Goal: Task Accomplishment & Management: Manage account settings

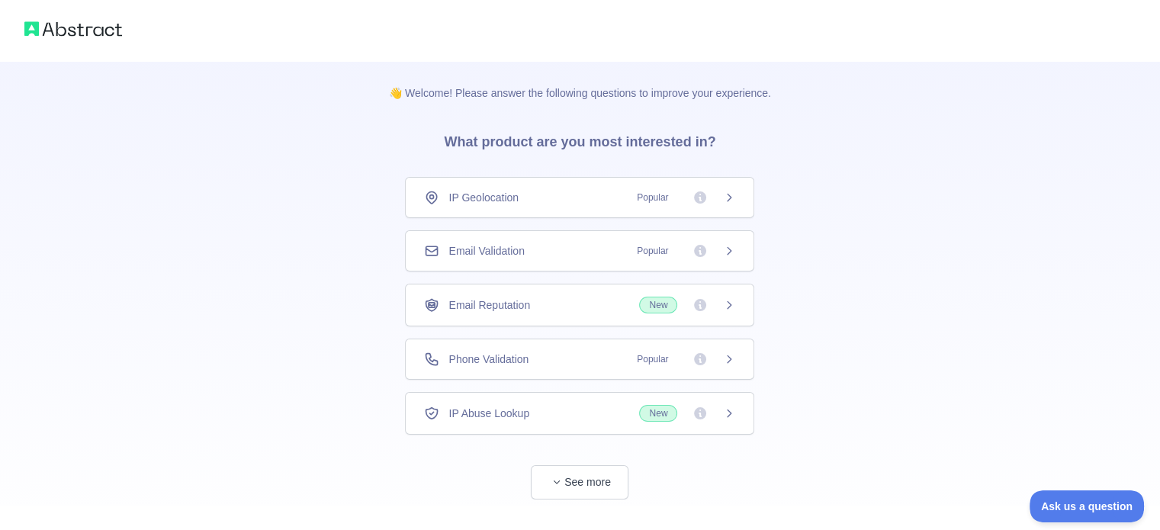
click at [898, 227] on div "👋 Welcome! Please answer the following questions to improve your experience. Wh…" at bounding box center [580, 280] width 1160 height 561
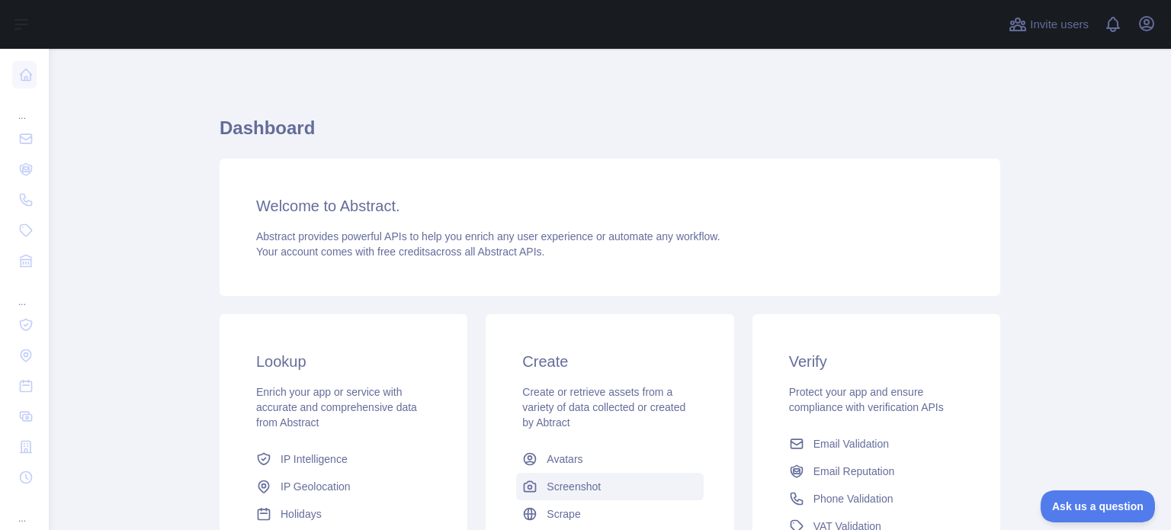
click at [598, 486] on link "Screenshot" at bounding box center [609, 486] width 187 height 27
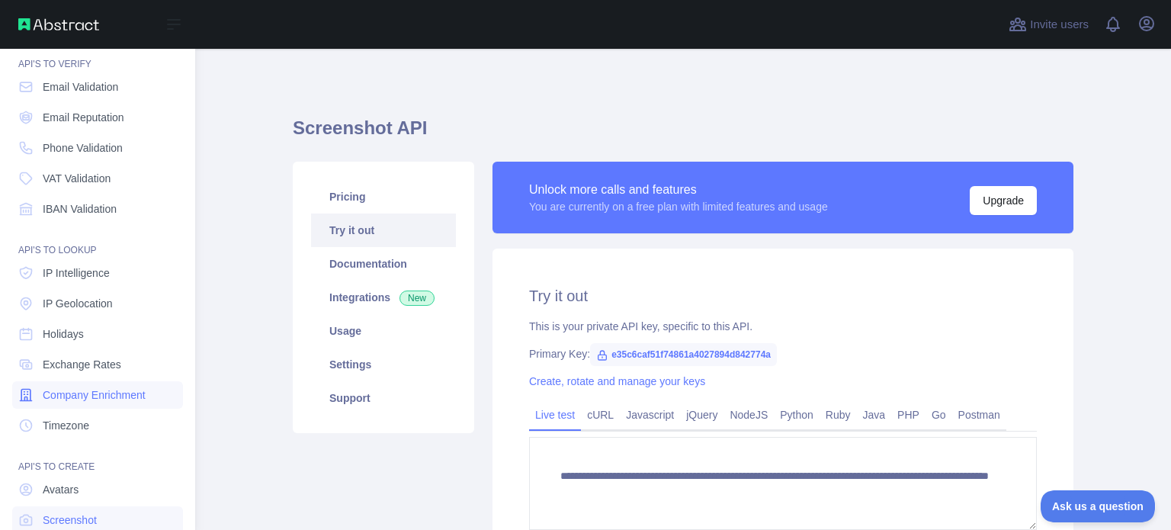
scroll to position [140, 0]
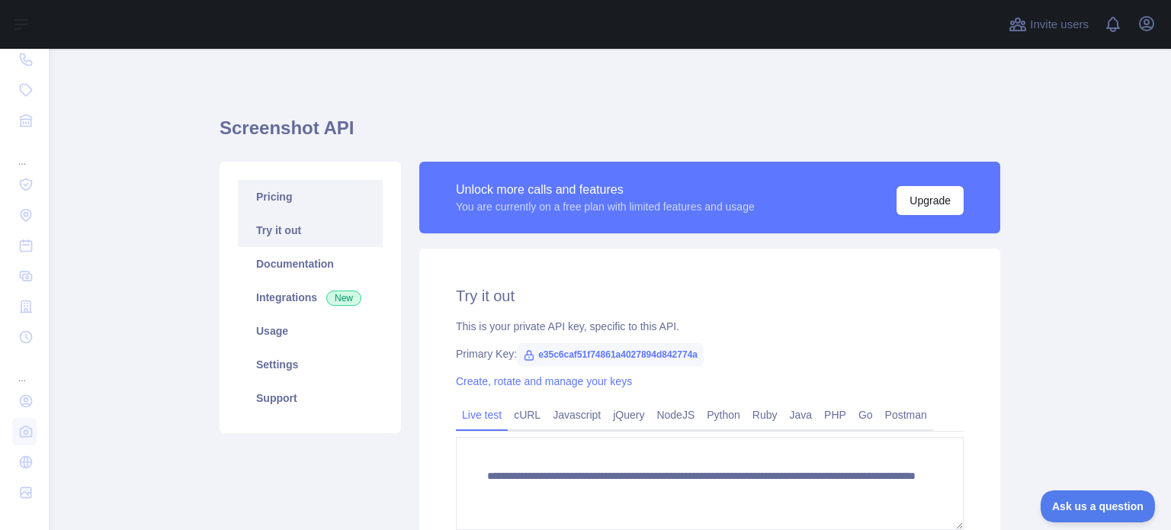
click at [268, 198] on link "Pricing" at bounding box center [310, 197] width 145 height 34
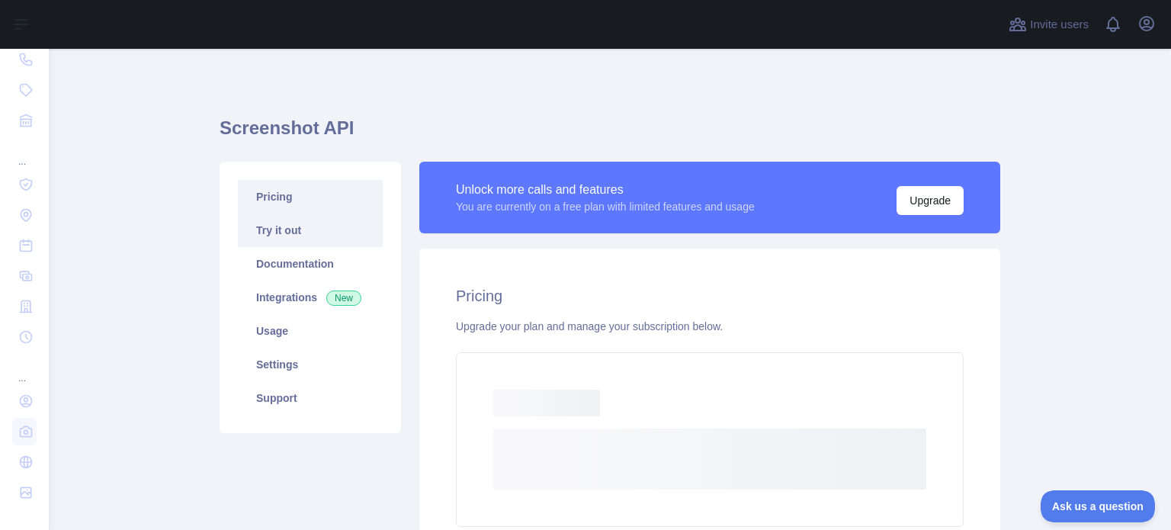
click at [273, 231] on link "Try it out" at bounding box center [310, 231] width 145 height 34
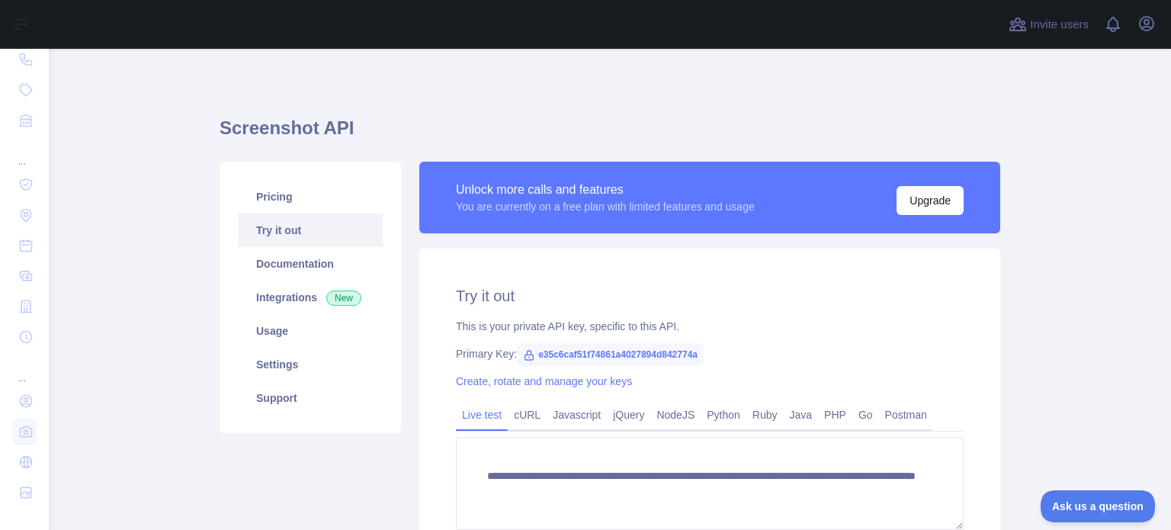
click at [525, 356] on icon at bounding box center [529, 355] width 8 height 9
drag, startPoint x: 695, startPoint y: 356, endPoint x: 531, endPoint y: 358, distance: 164.0
click at [531, 358] on span "e35c6caf51f74861a4027894d842774a" at bounding box center [610, 354] width 187 height 23
copy span "e35c6caf51f74861a4027894d842774a"
click at [703, 359] on div "Primary Key: e35c6caf51f74861a4027894d842774a" at bounding box center [710, 353] width 508 height 15
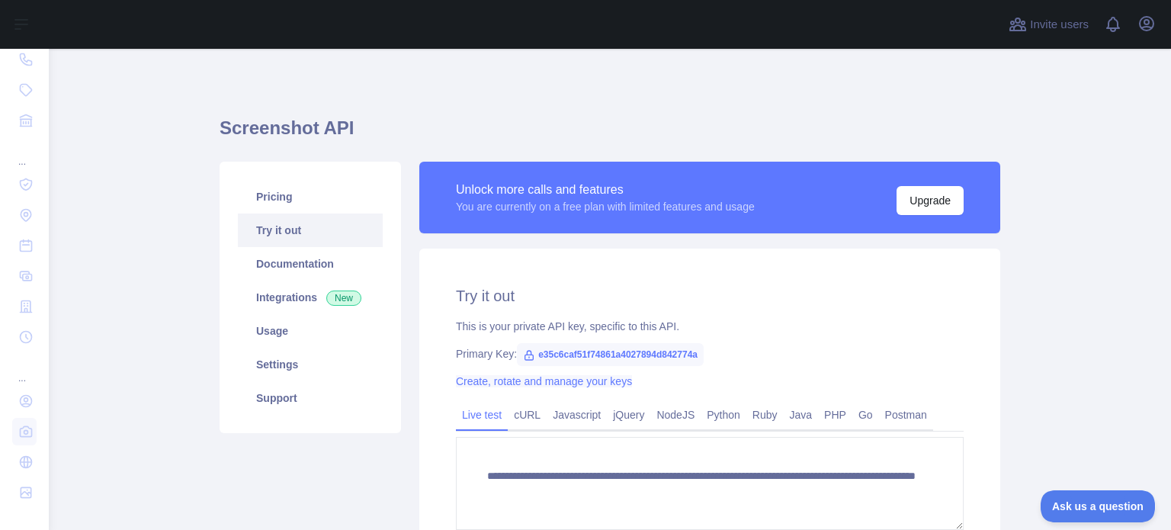
click at [516, 383] on link "Create, rotate and manage your keys" at bounding box center [544, 381] width 176 height 12
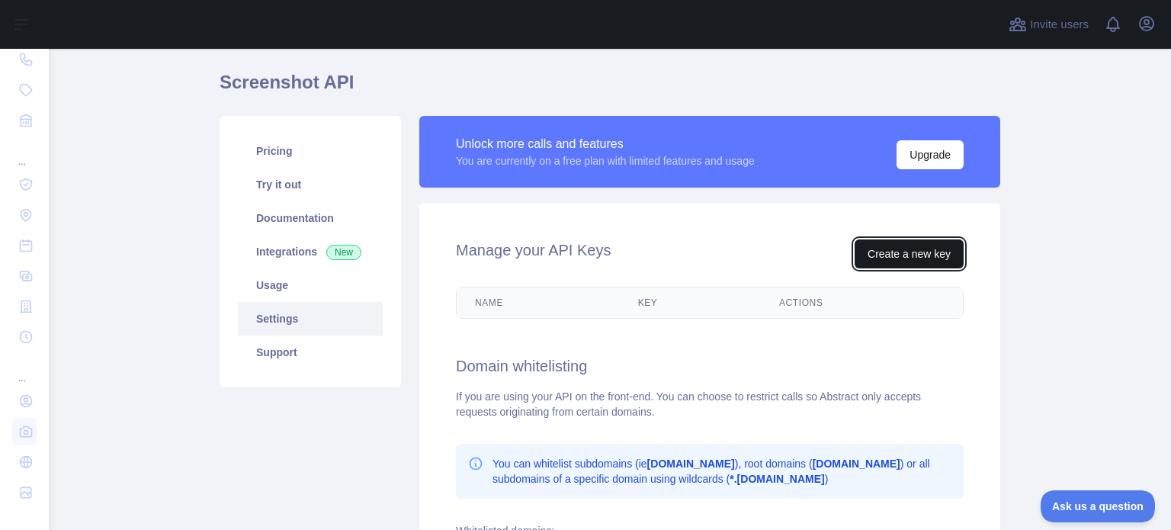
click at [885, 252] on button "Create a new key" at bounding box center [909, 253] width 109 height 29
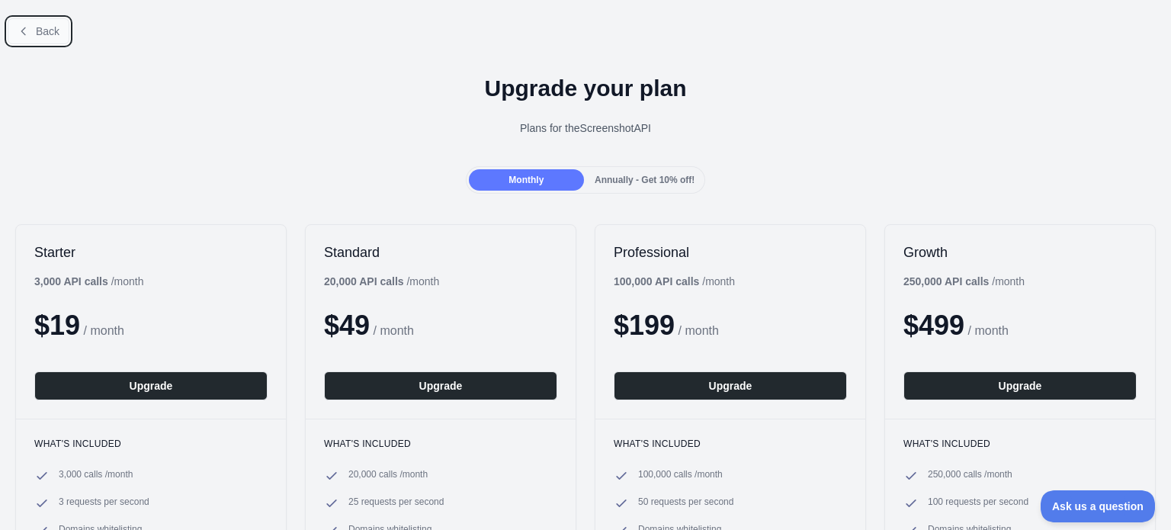
click at [49, 36] on span "Back" at bounding box center [48, 31] width 24 height 12
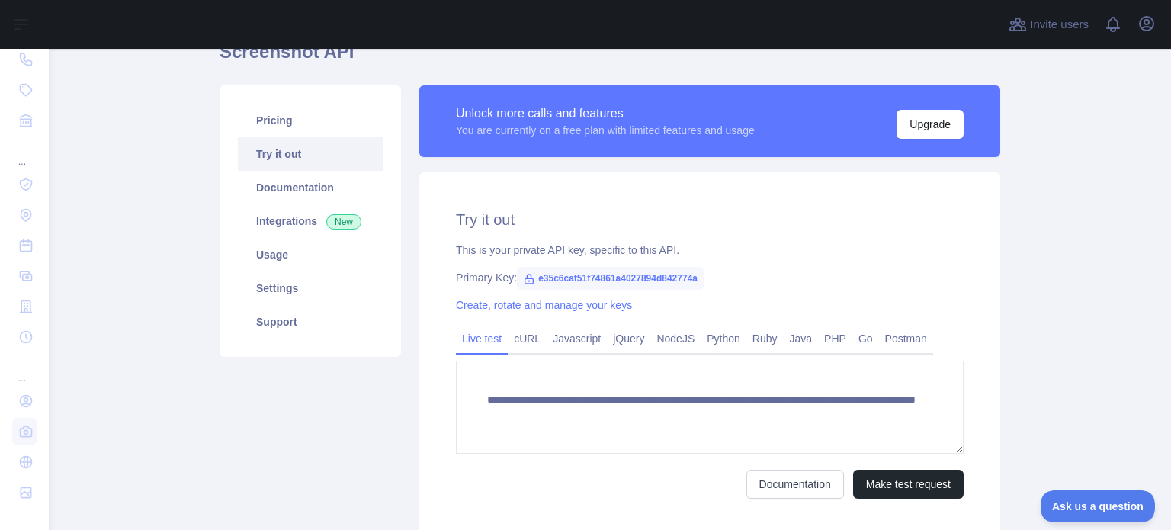
scroll to position [79, 0]
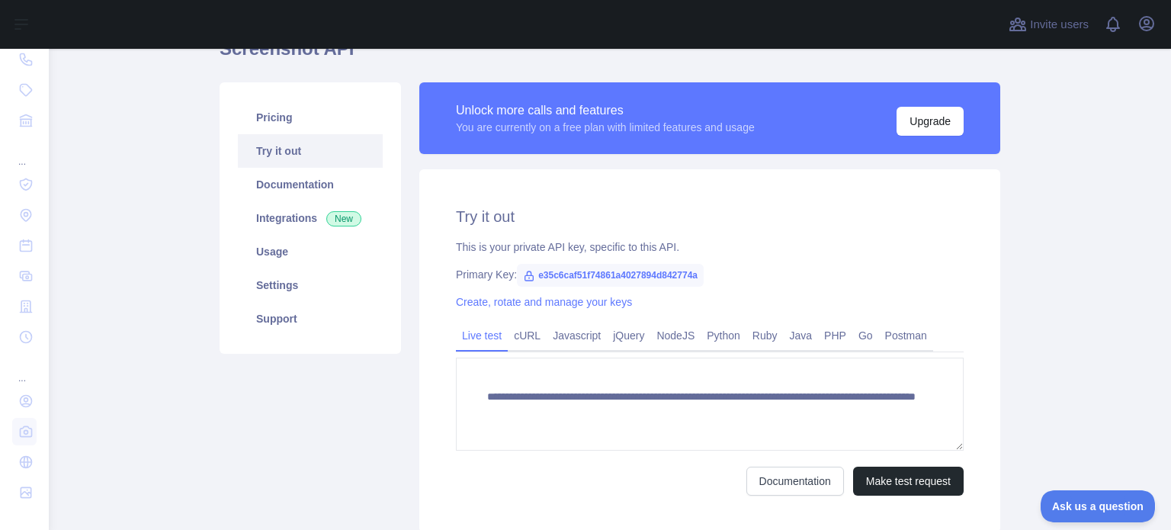
click at [555, 274] on span "e35c6caf51f74861a4027894d842774a" at bounding box center [610, 275] width 187 height 23
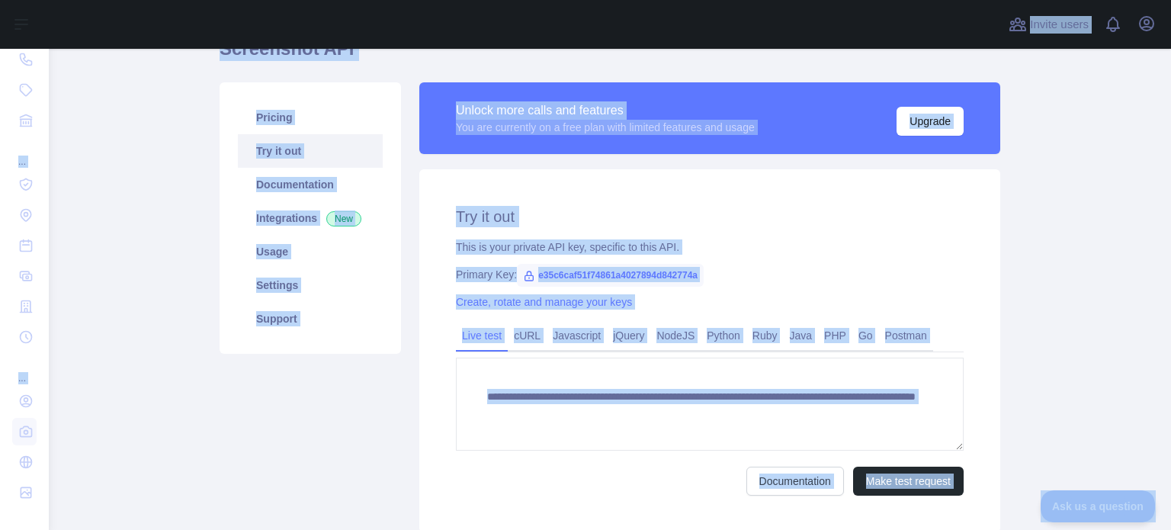
click at [555, 274] on span "e35c6caf51f74861a4027894d842774a" at bounding box center [610, 275] width 187 height 23
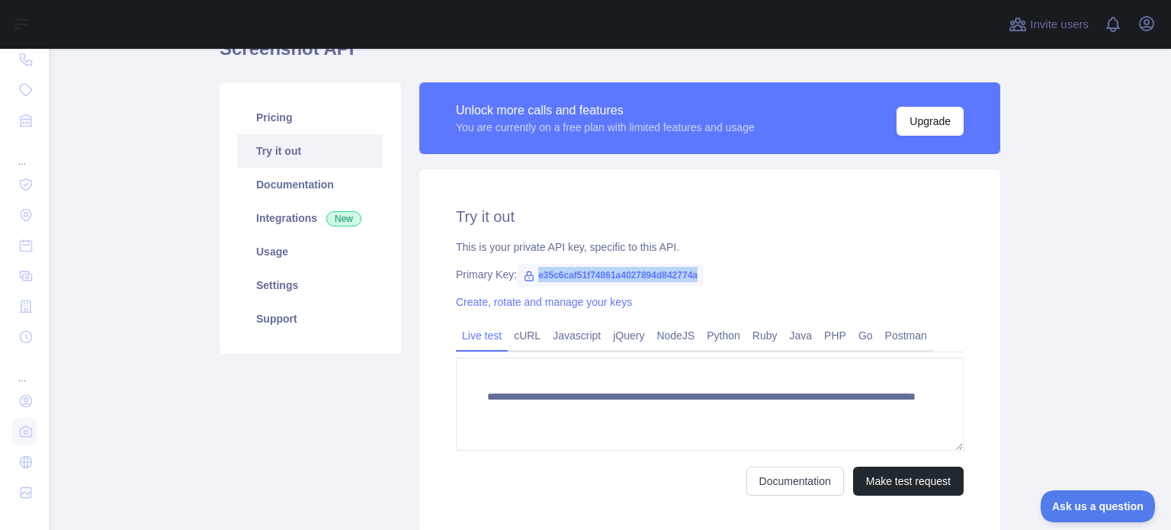
click at [555, 274] on span "e35c6caf51f74861a4027894d842774a" at bounding box center [610, 275] width 187 height 23
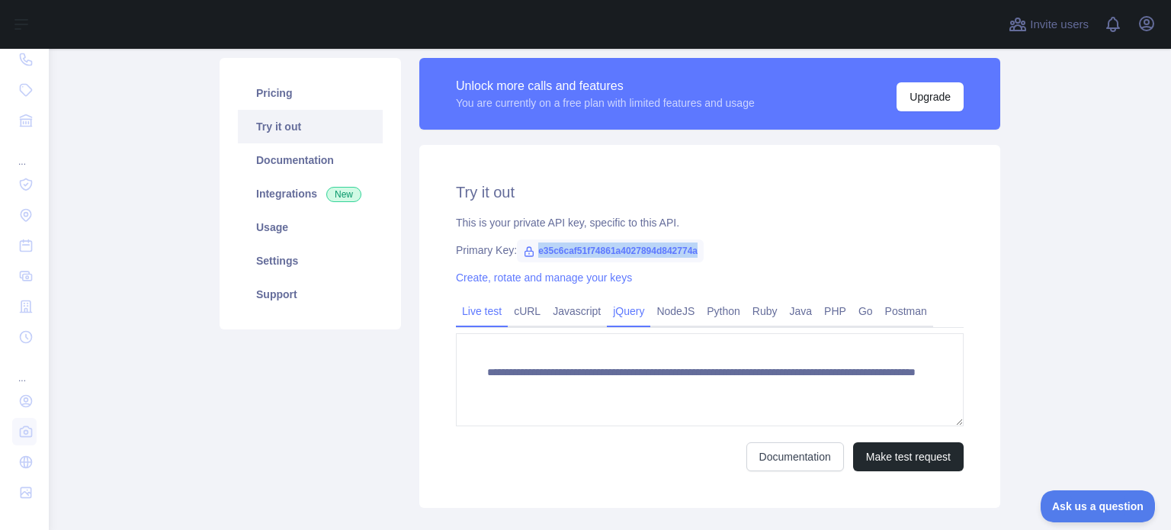
scroll to position [0, 0]
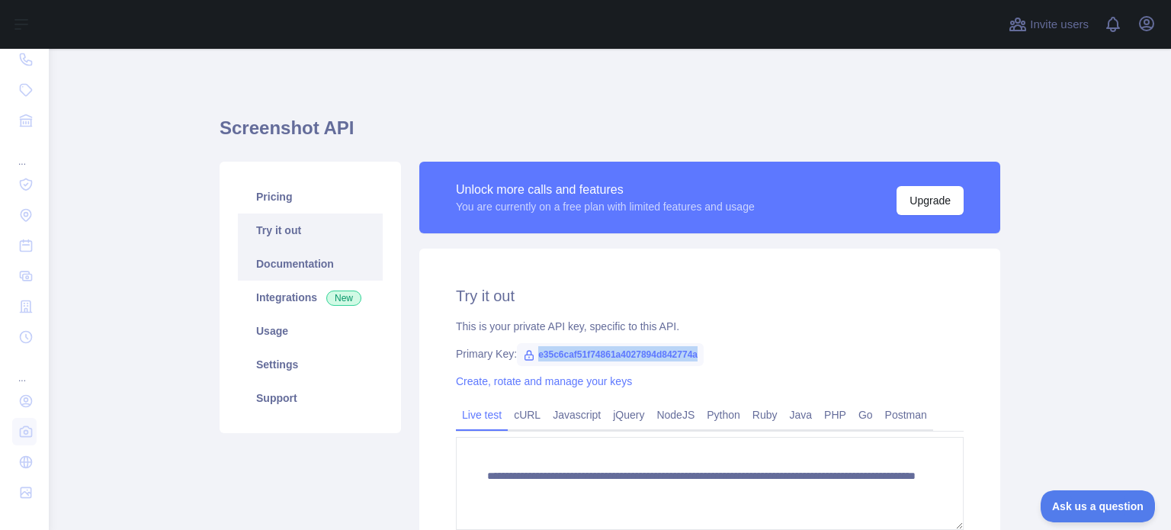
click at [299, 264] on link "Documentation" at bounding box center [310, 264] width 145 height 34
click at [302, 295] on link "Integrations New" at bounding box center [310, 298] width 145 height 34
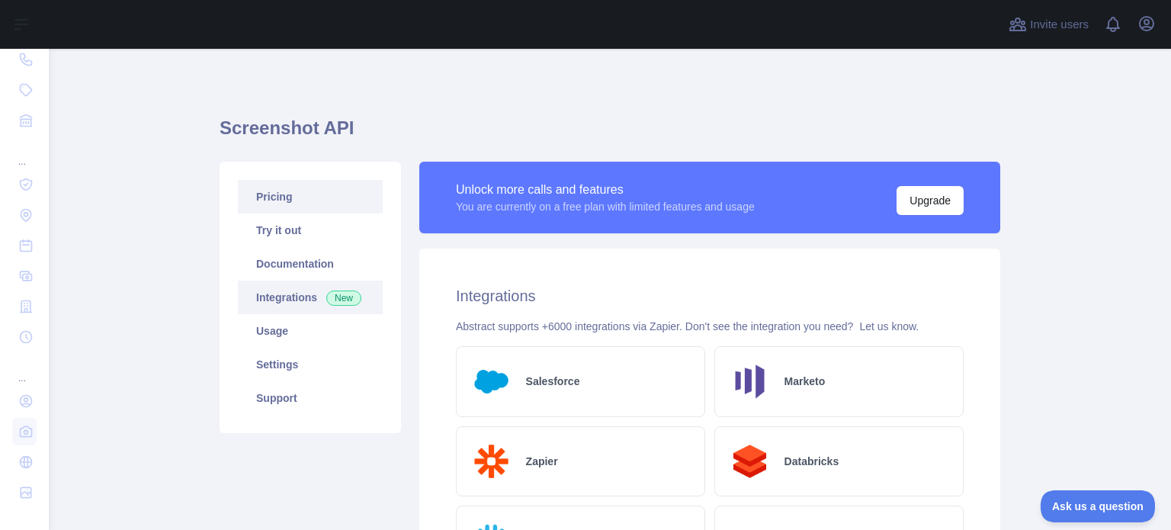
click at [290, 198] on link "Pricing" at bounding box center [310, 197] width 145 height 34
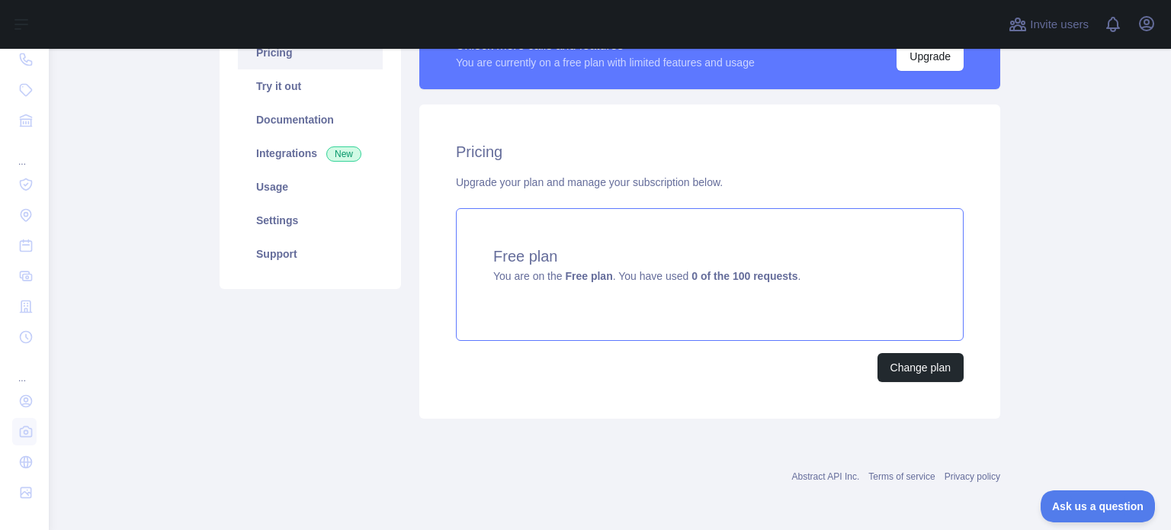
scroll to position [50, 0]
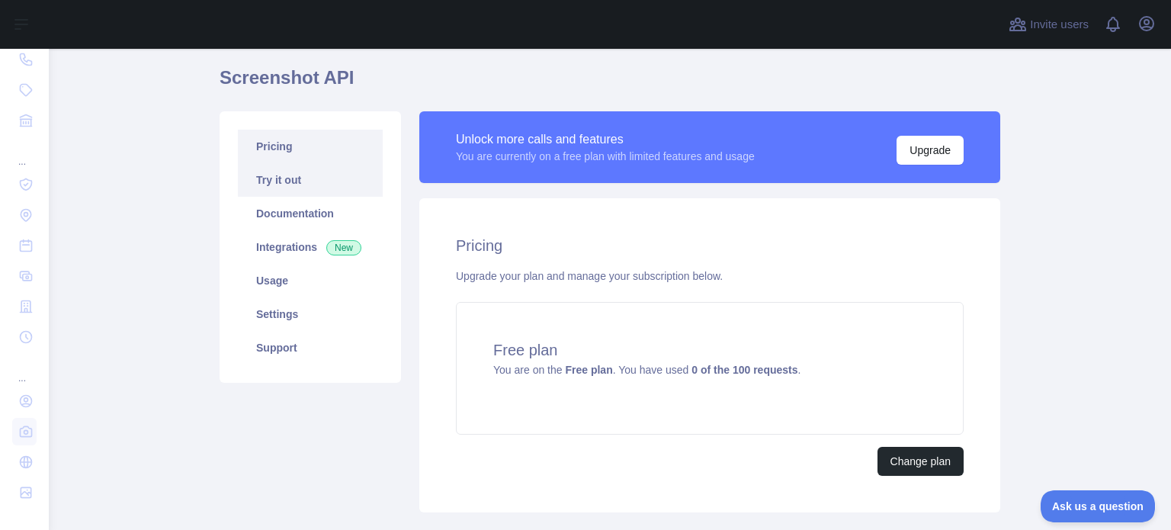
click at [301, 185] on link "Try it out" at bounding box center [310, 180] width 145 height 34
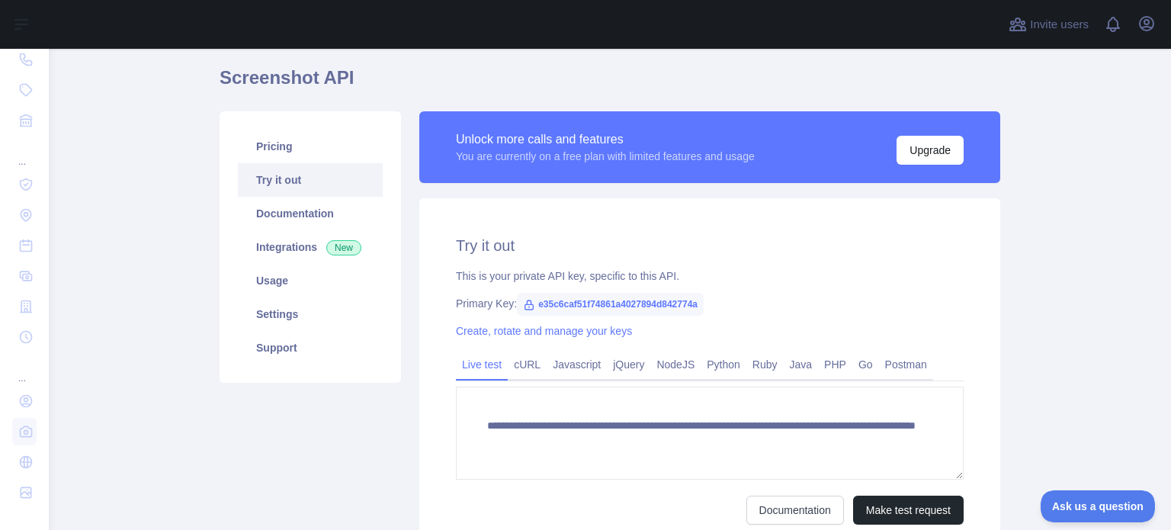
click at [523, 304] on icon at bounding box center [529, 305] width 12 height 12
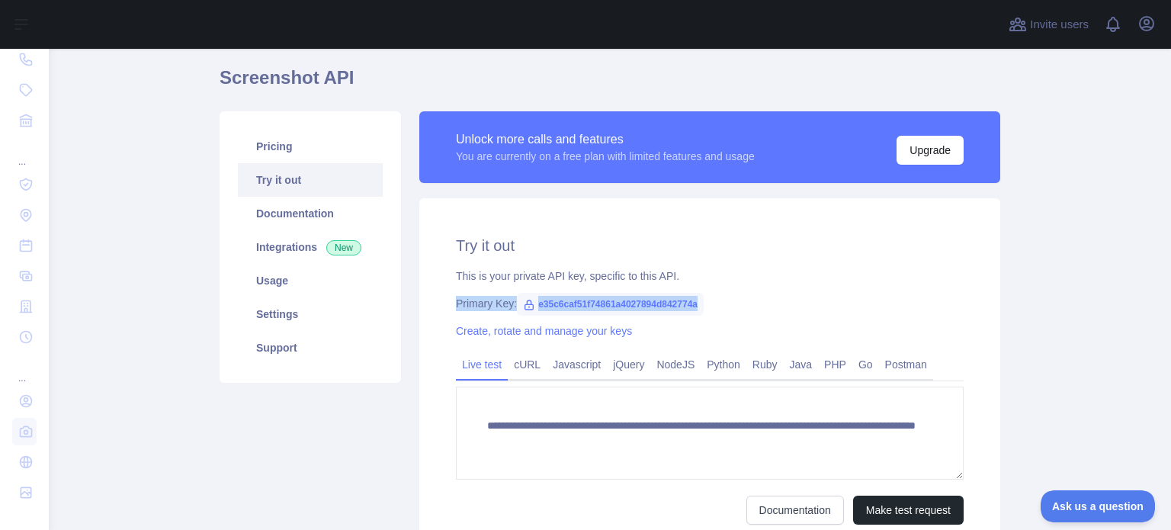
click at [523, 304] on icon at bounding box center [529, 305] width 12 height 12
click at [567, 332] on link "Create, rotate and manage your keys" at bounding box center [544, 331] width 176 height 12
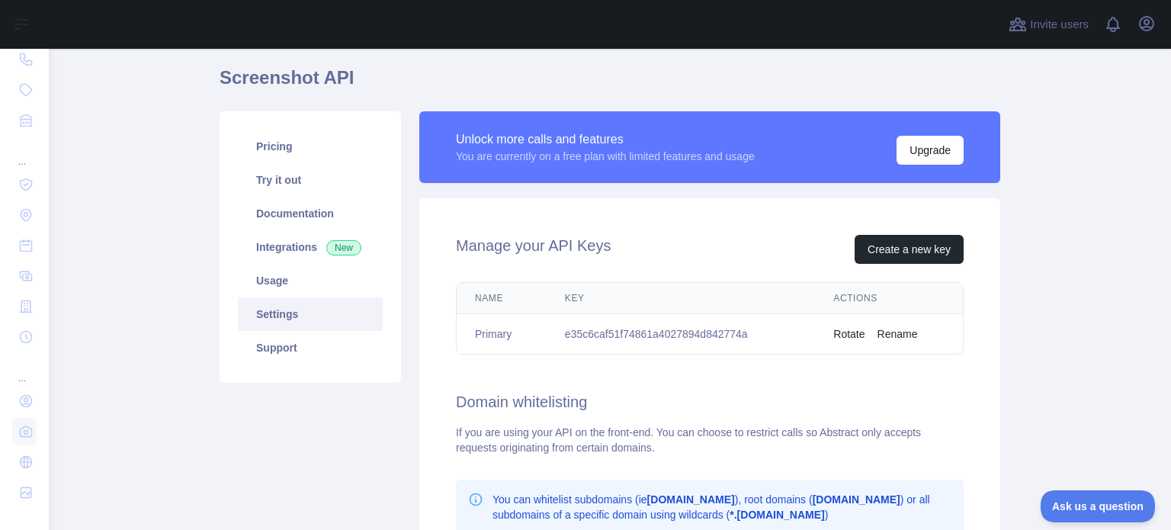
scroll to position [127, 0]
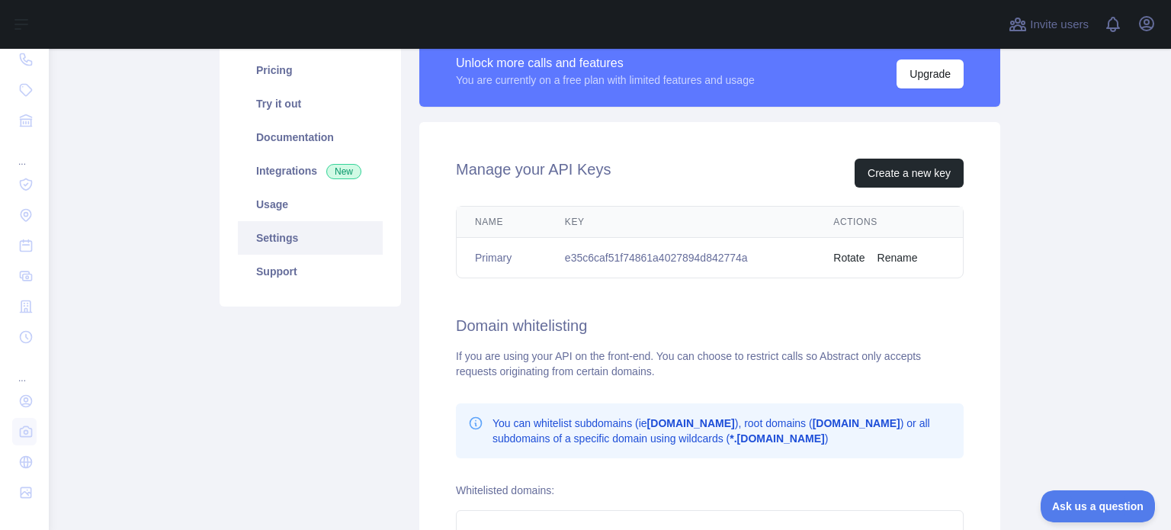
click at [567, 332] on h2 "Domain whitelisting" at bounding box center [710, 325] width 508 height 21
click at [677, 256] on td "e35c6caf51f74861a4027894d842774a" at bounding box center [681, 258] width 268 height 40
click at [885, 259] on button "Rename" at bounding box center [898, 257] width 40 height 15
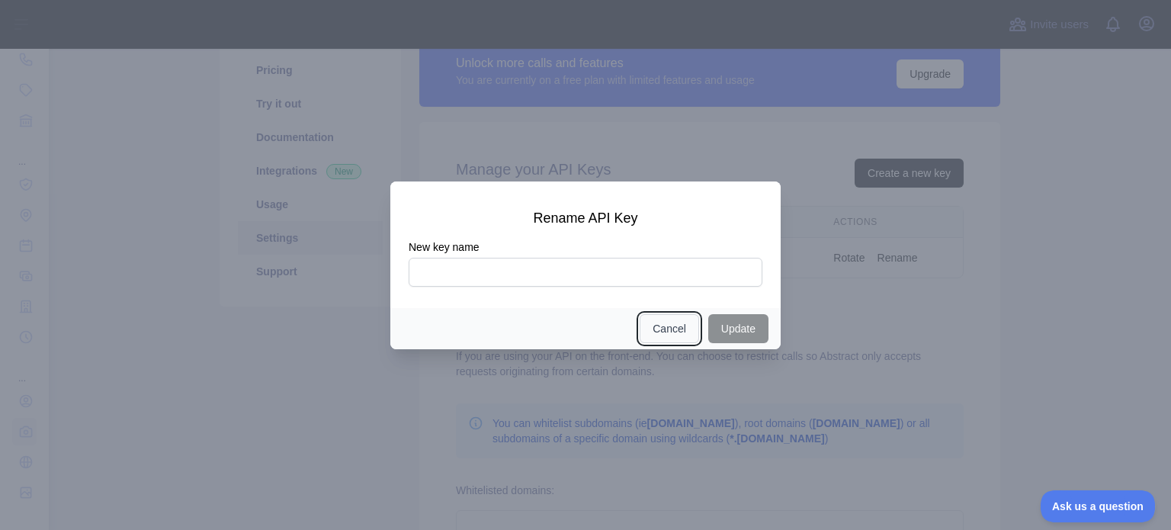
click at [670, 339] on button "Cancel" at bounding box center [669, 328] width 59 height 29
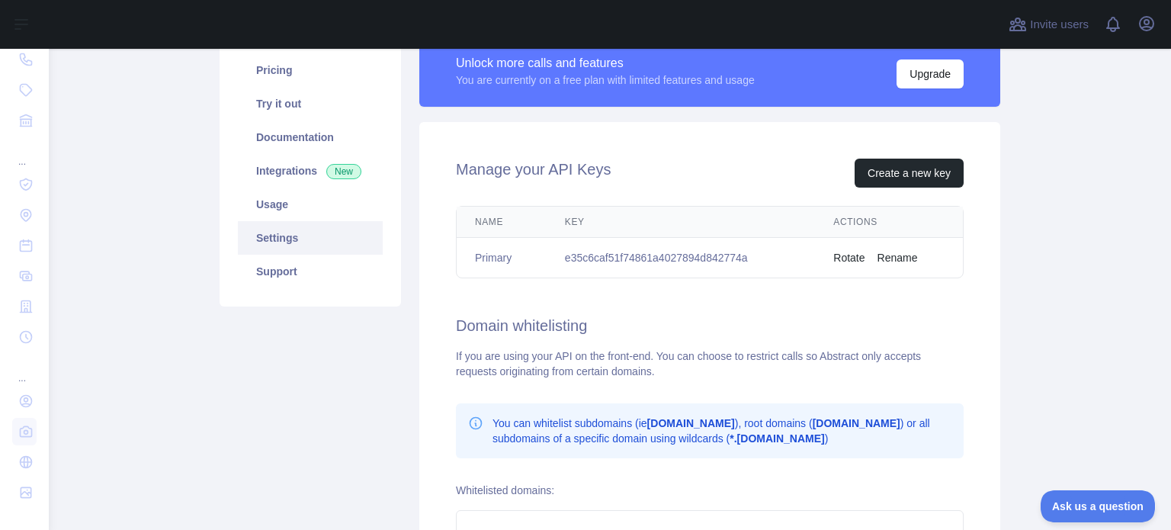
click at [848, 257] on button "Rotate" at bounding box center [849, 257] width 31 height 15
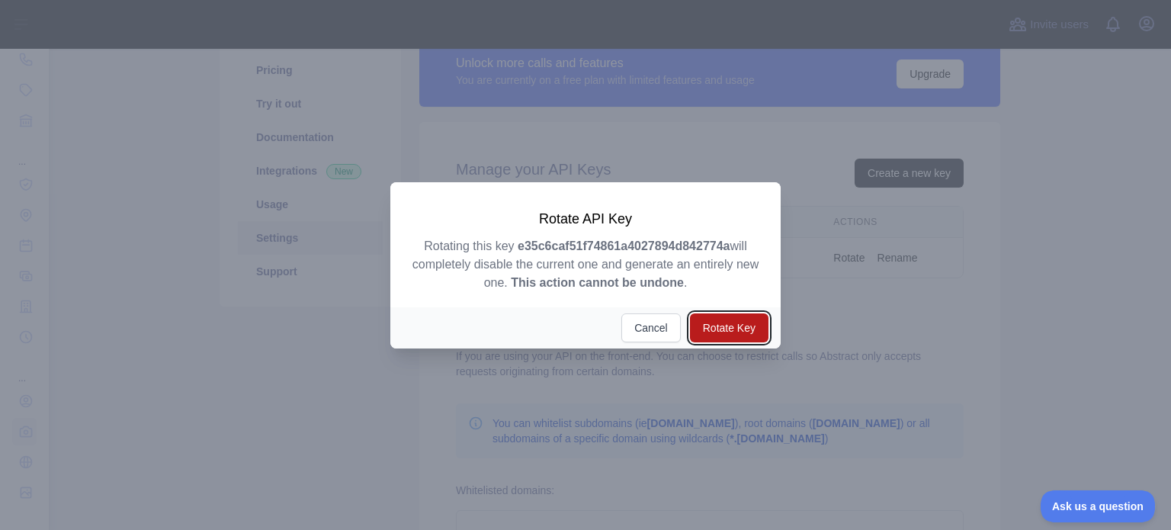
click at [715, 329] on button "Rotate Key" at bounding box center [729, 327] width 79 height 29
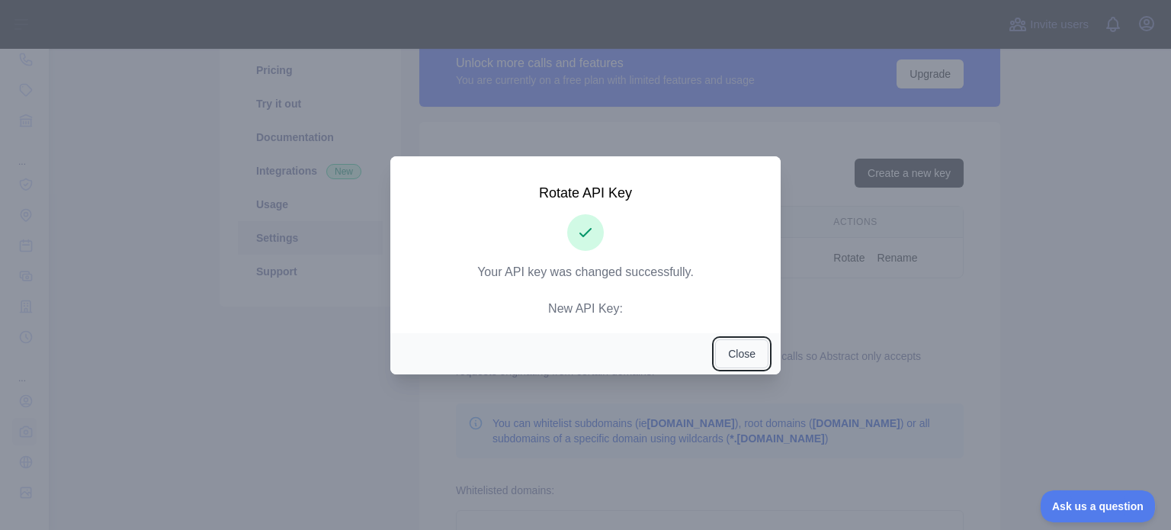
click at [734, 349] on button "Close" at bounding box center [741, 353] width 53 height 29
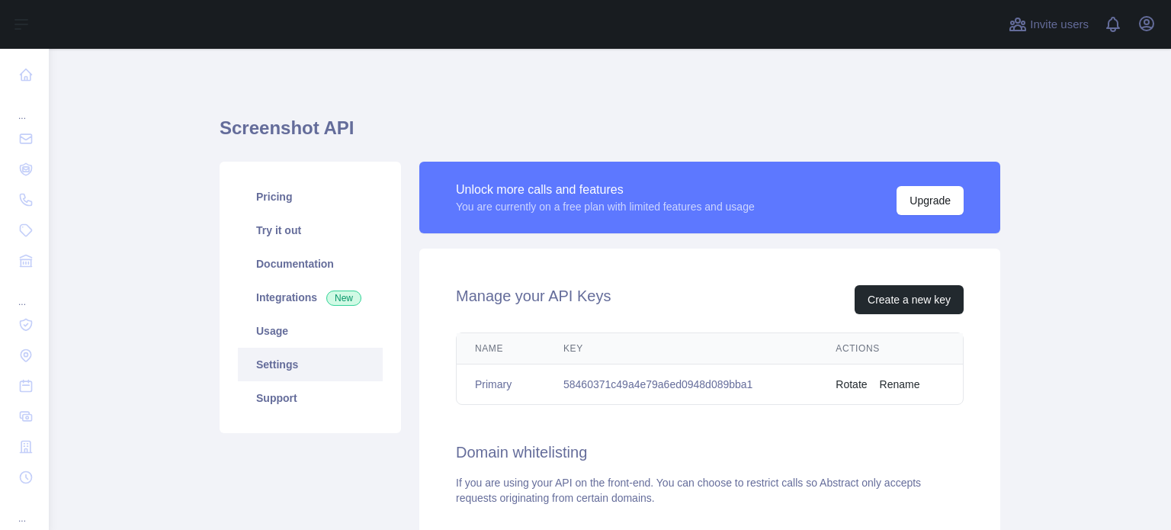
click at [696, 391] on td "58460371c49a4e79a6ed0948d089bba1" at bounding box center [681, 385] width 272 height 40
click at [693, 378] on td "58460371c49a4e79a6ed0948d089bba1" at bounding box center [681, 385] width 272 height 40
copy td "58460371c49a4e79a6ed0948d089bba1"
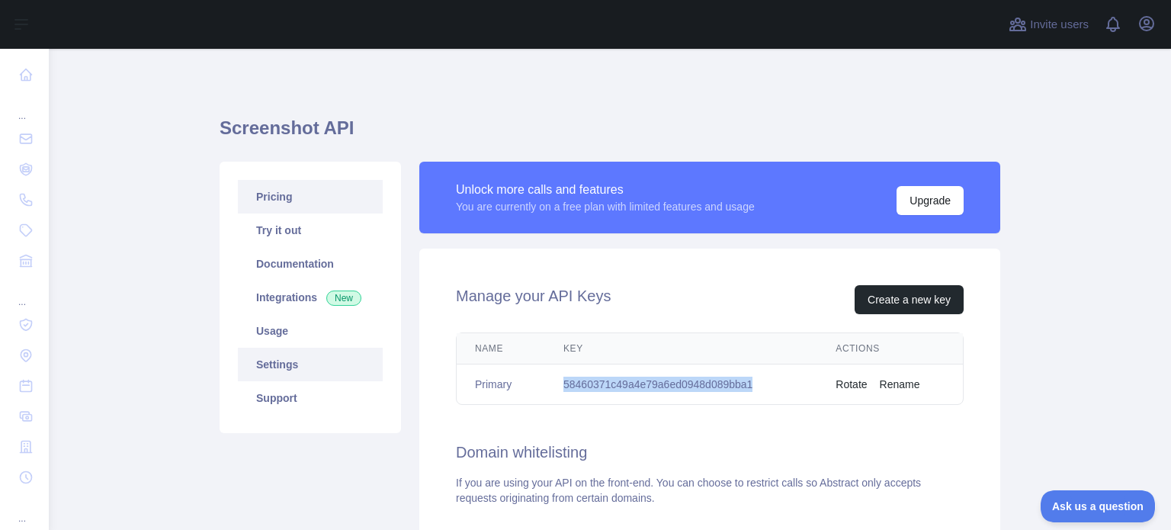
click at [276, 201] on link "Pricing" at bounding box center [310, 197] width 145 height 34
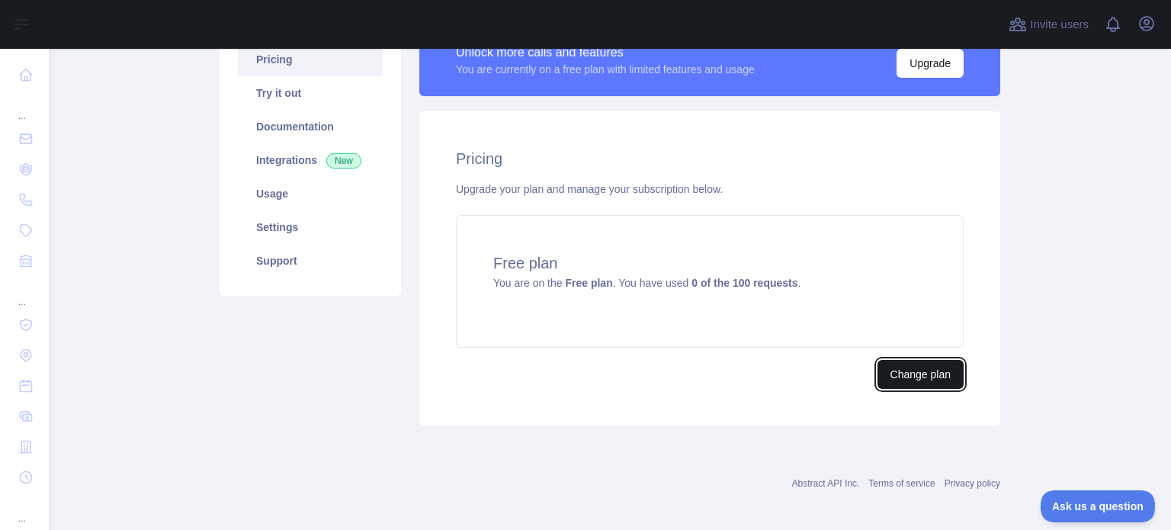
click at [912, 381] on button "Change plan" at bounding box center [921, 374] width 86 height 29
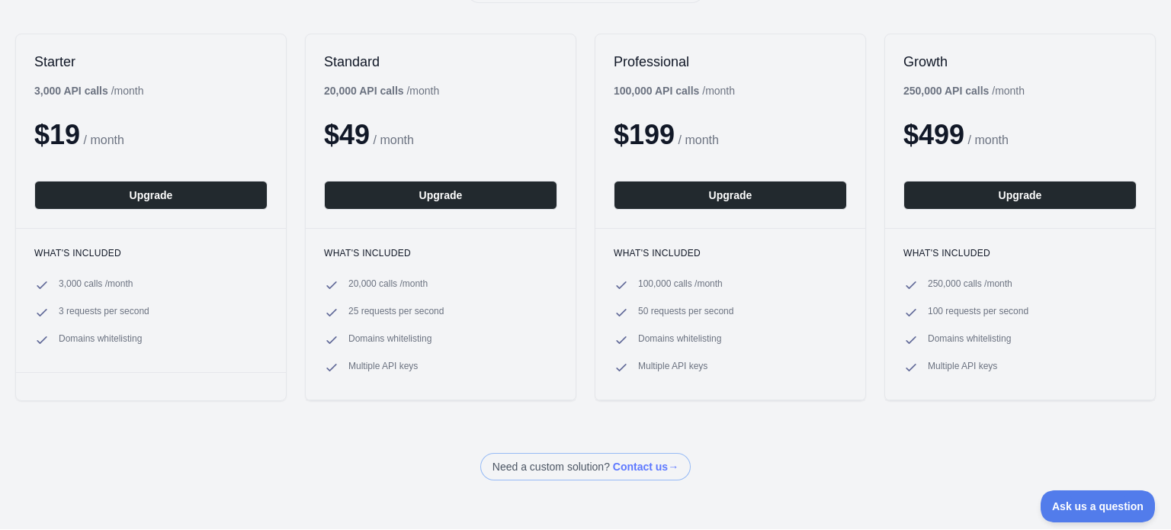
scroll to position [97, 0]
